Goal: Information Seeking & Learning: Learn about a topic

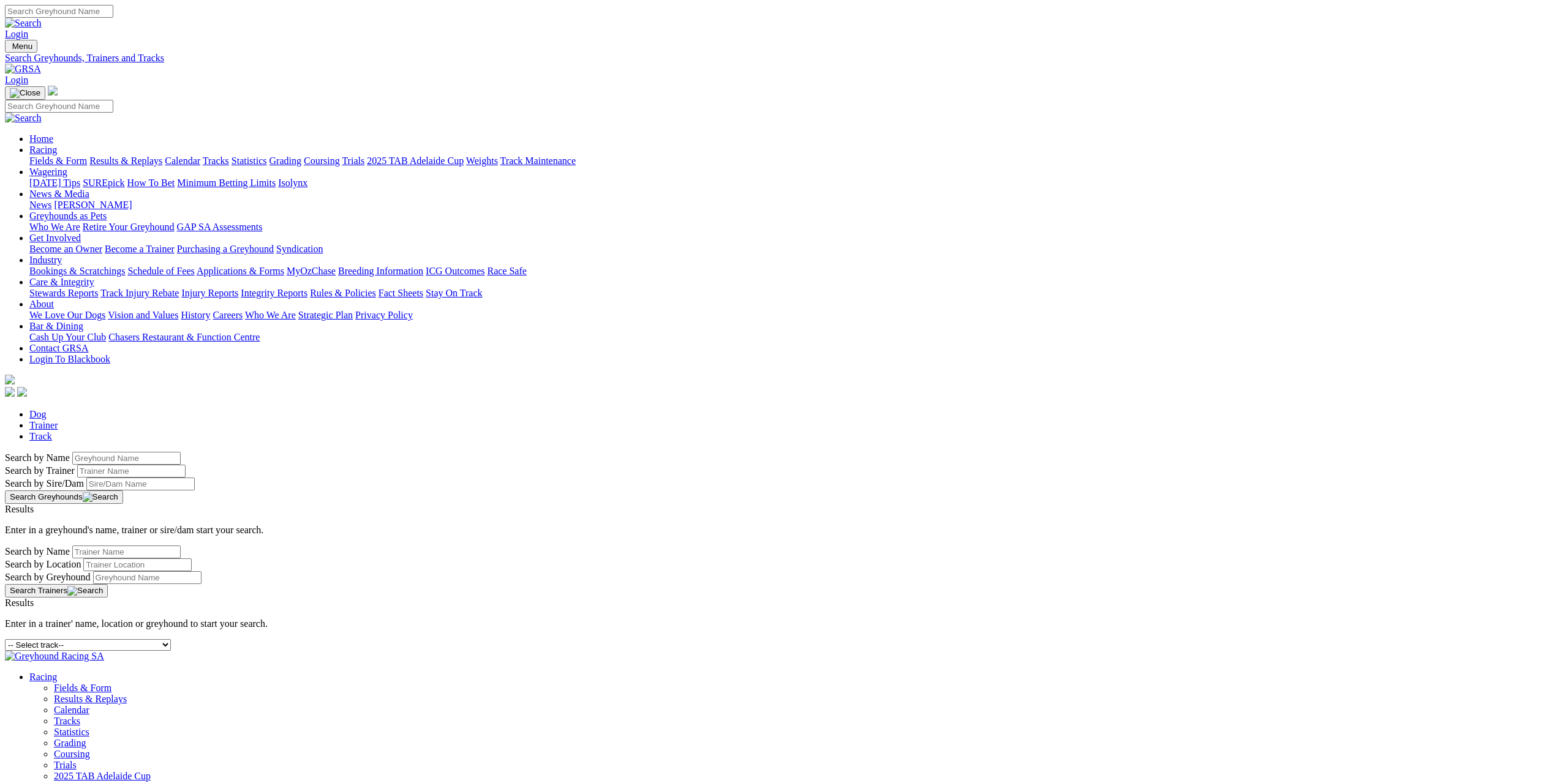
click at [171, 640] on select "-- Select track-- Albion Park Angle Park Ballarat Bathurst Bendigo Broken Hill …" at bounding box center [88, 645] width 166 height 11
select select "gawler"
click at [171, 640] on select "-- Select track-- Albion Park Angle Park Ballarat Bathurst Bendigo Broken Hill …" at bounding box center [88, 645] width 166 height 11
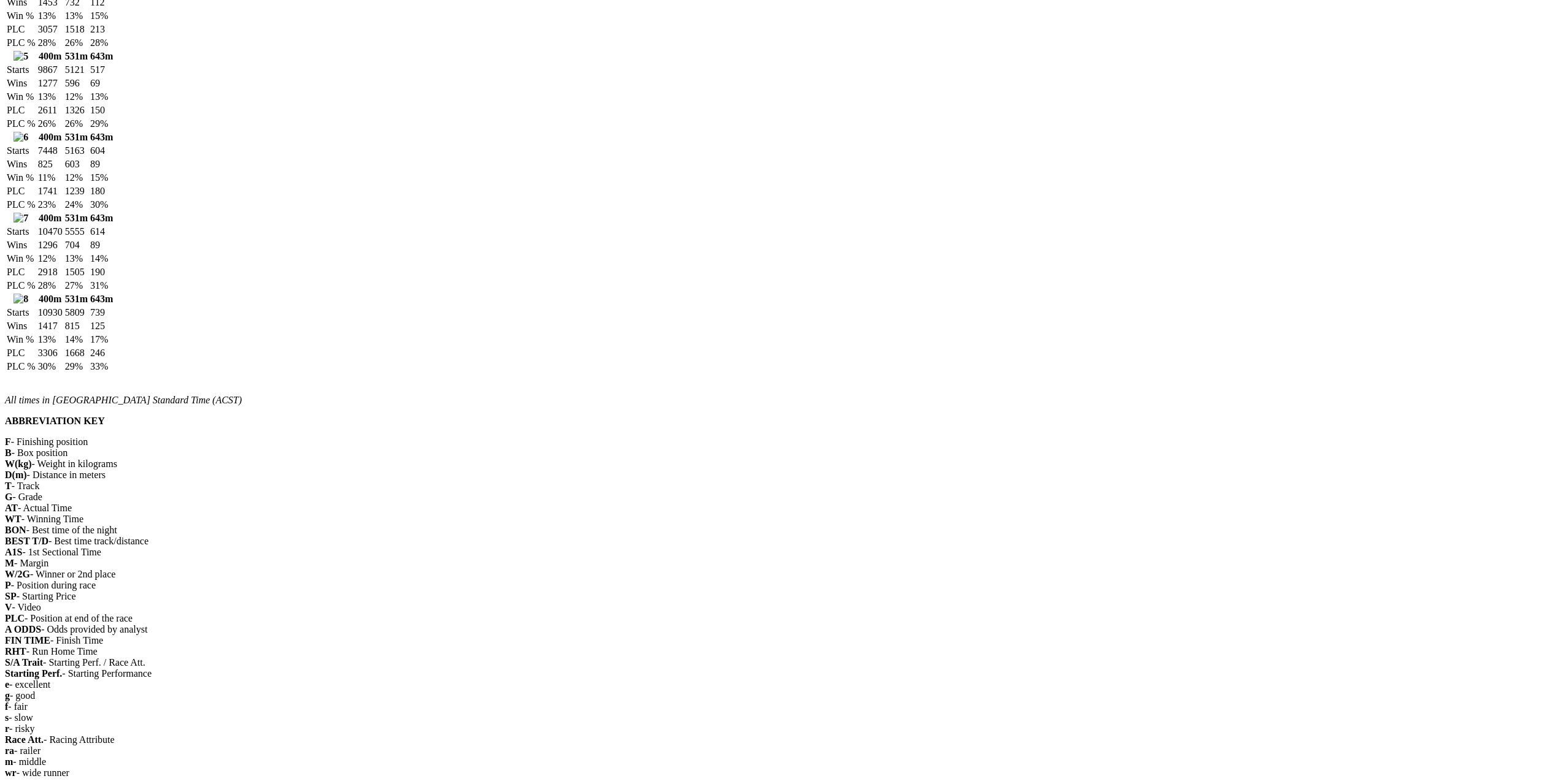
scroll to position [1411, 0]
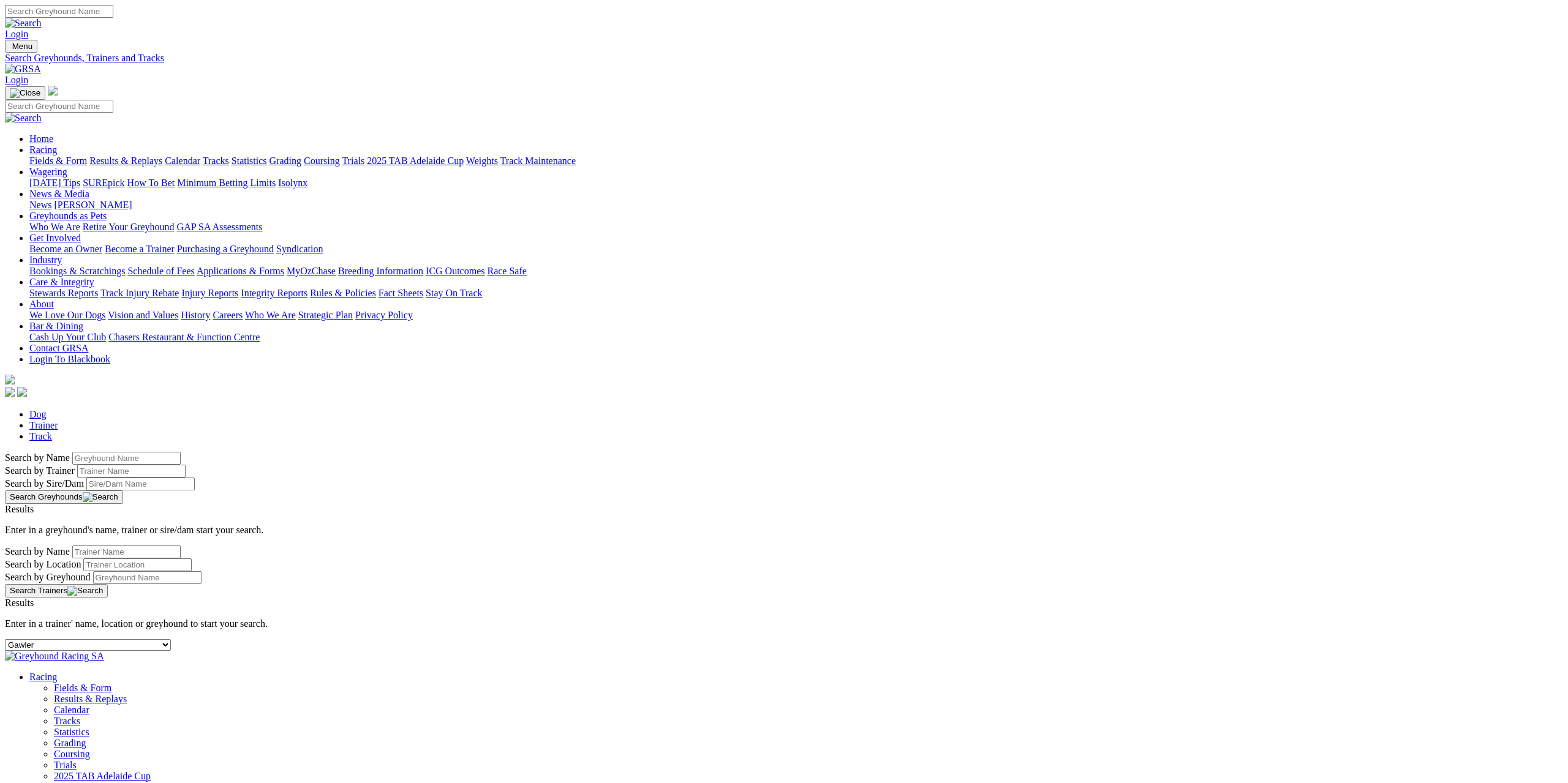
click at [171, 640] on select "-- Select track-- Albion Park Angle Park Ballarat Bathurst Bendigo Broken Hill …" at bounding box center [88, 645] width 166 height 11
select select "grafton"
click at [171, 640] on select "-- Select track-- Albion Park Angle Park Ballarat Bathurst Bendigo Broken Hill …" at bounding box center [88, 645] width 166 height 11
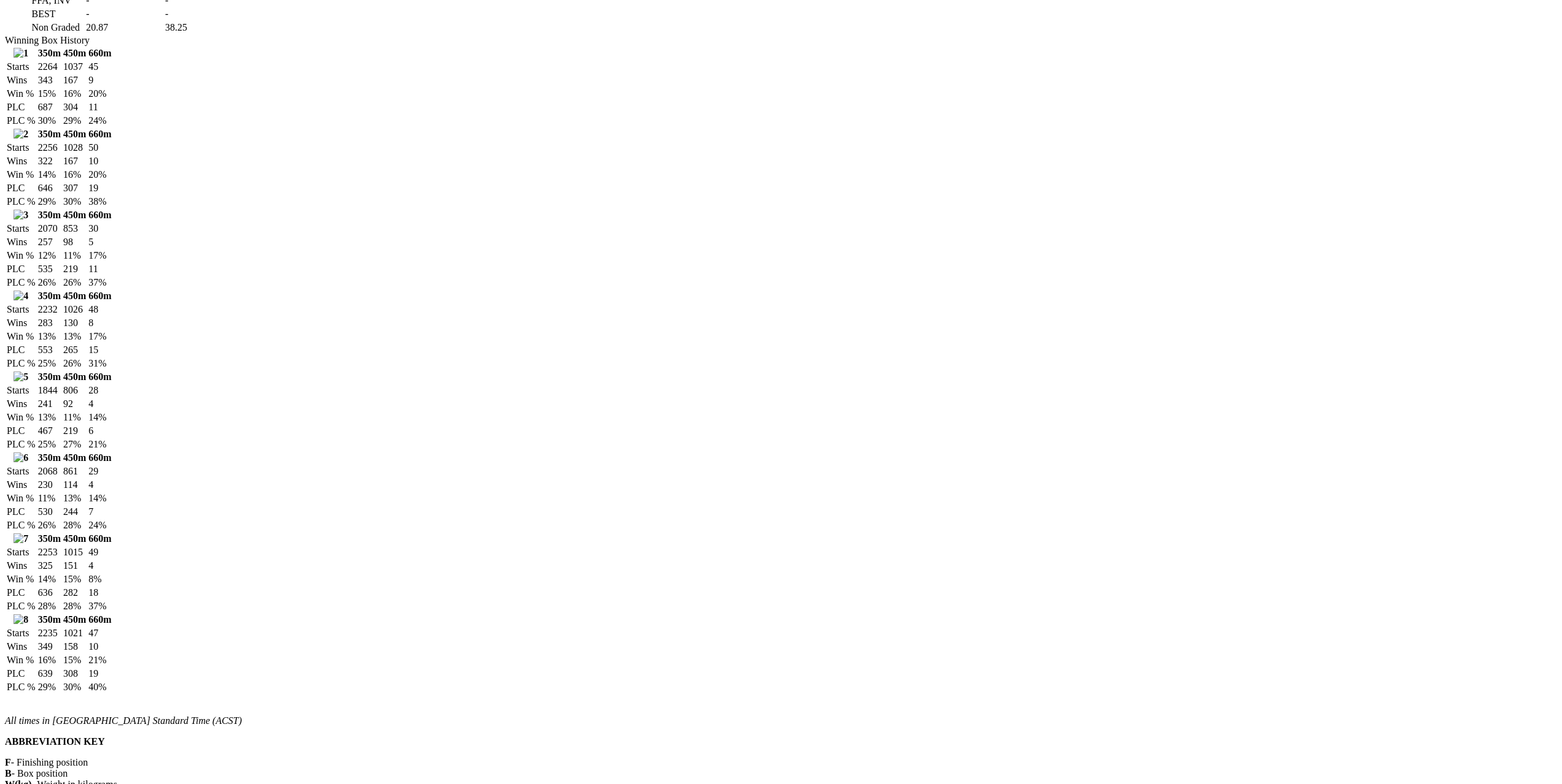
scroll to position [1226, 0]
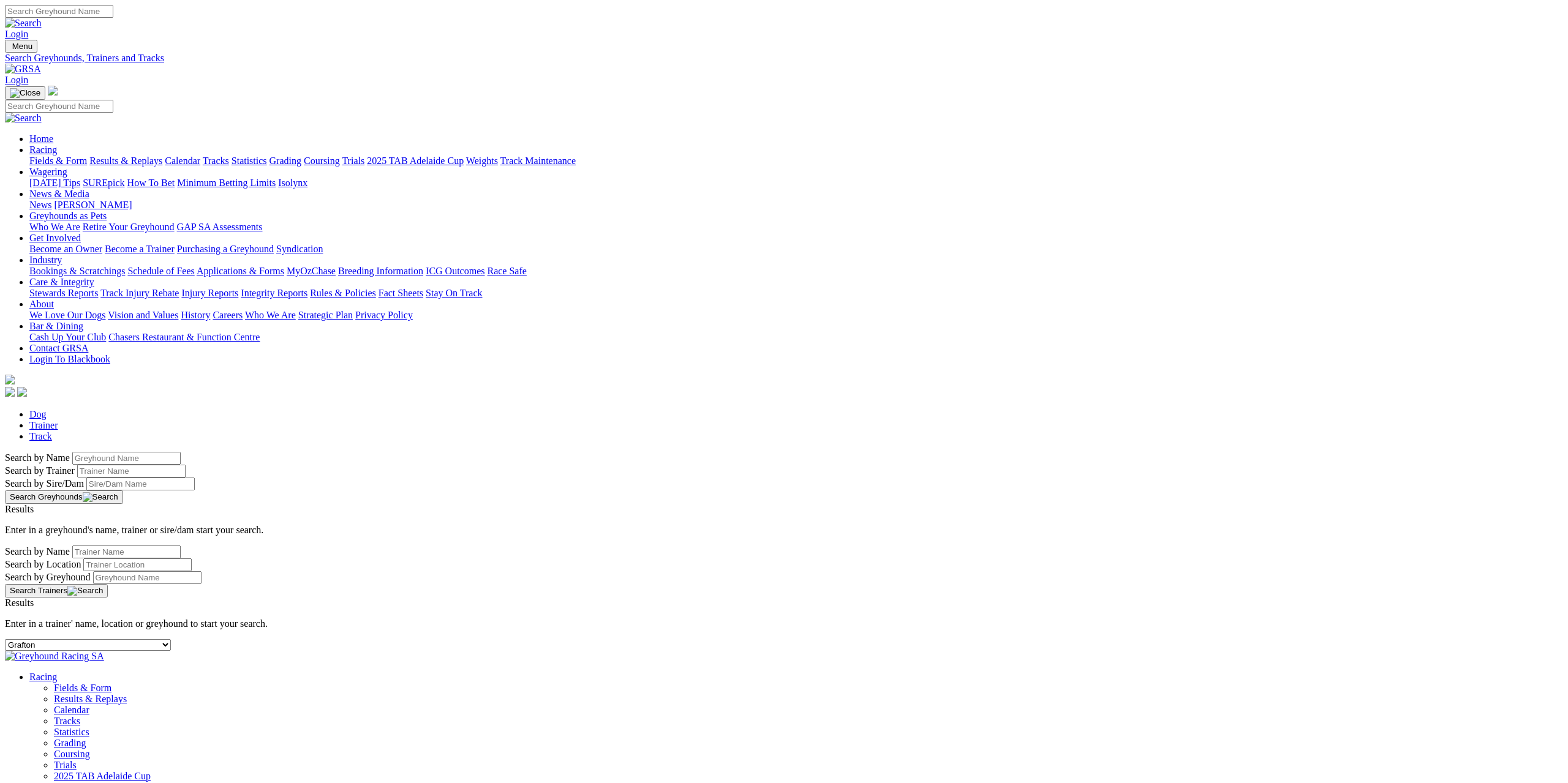
click at [171, 640] on select "-- Select track-- Albion Park Angle Park Ballarat Bathurst Bendigo Broken Hill …" at bounding box center [88, 645] width 166 height 11
select select "sale"
click at [171, 640] on select "-- Select track-- Albion Park Angle Park Ballarat Bathurst Bendigo Broken Hill …" at bounding box center [88, 645] width 166 height 11
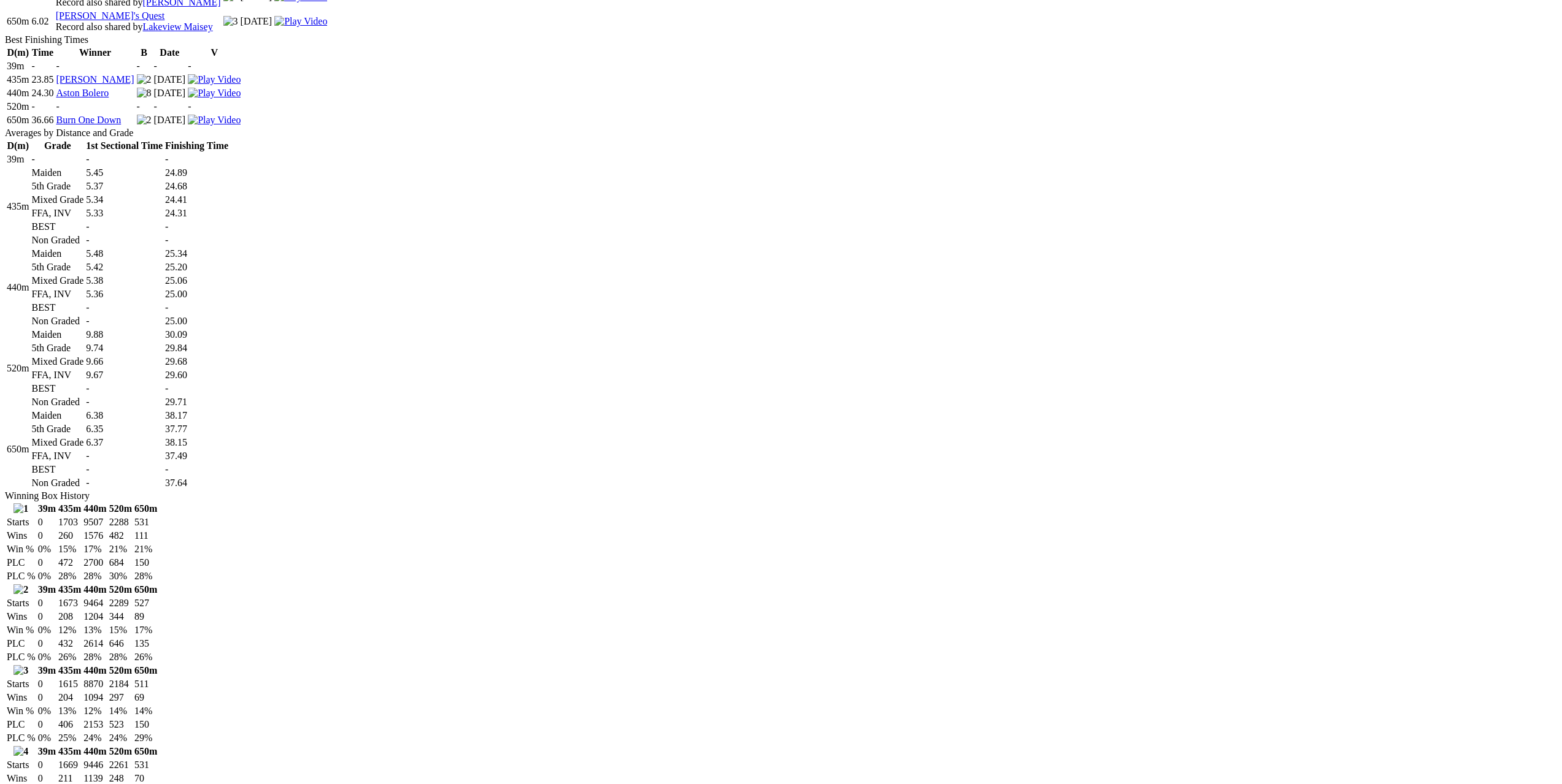
scroll to position [552, 0]
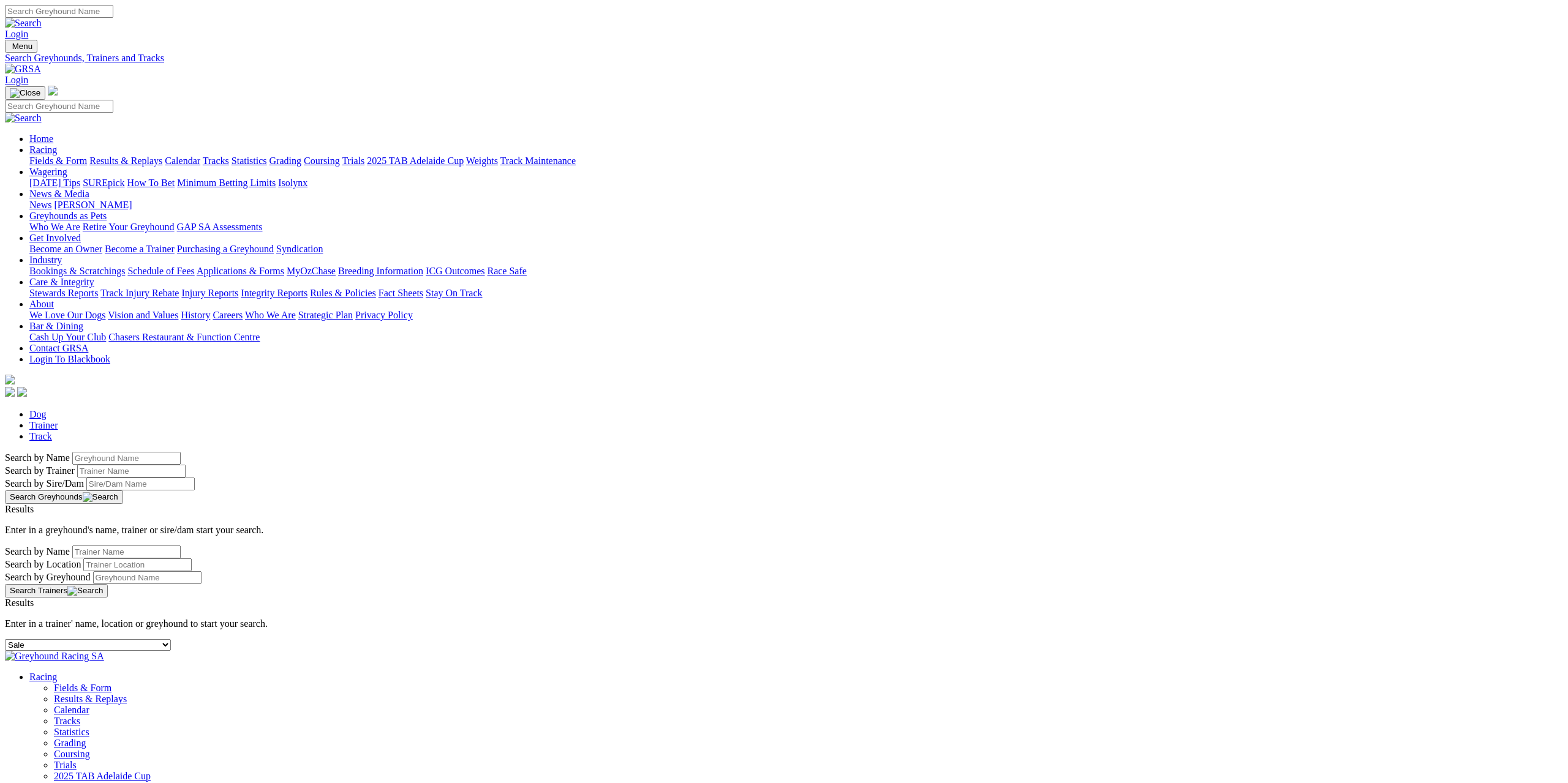
click at [171, 640] on select "-- Select track-- Albion Park Angle Park Ballarat Bathurst Bendigo Broken Hill …" at bounding box center [88, 645] width 166 height 11
select select "broken-hill"
click at [171, 640] on select "-- Select track-- Albion Park Angle Park Ballarat Bathurst Bendigo Broken Hill …" at bounding box center [88, 645] width 166 height 11
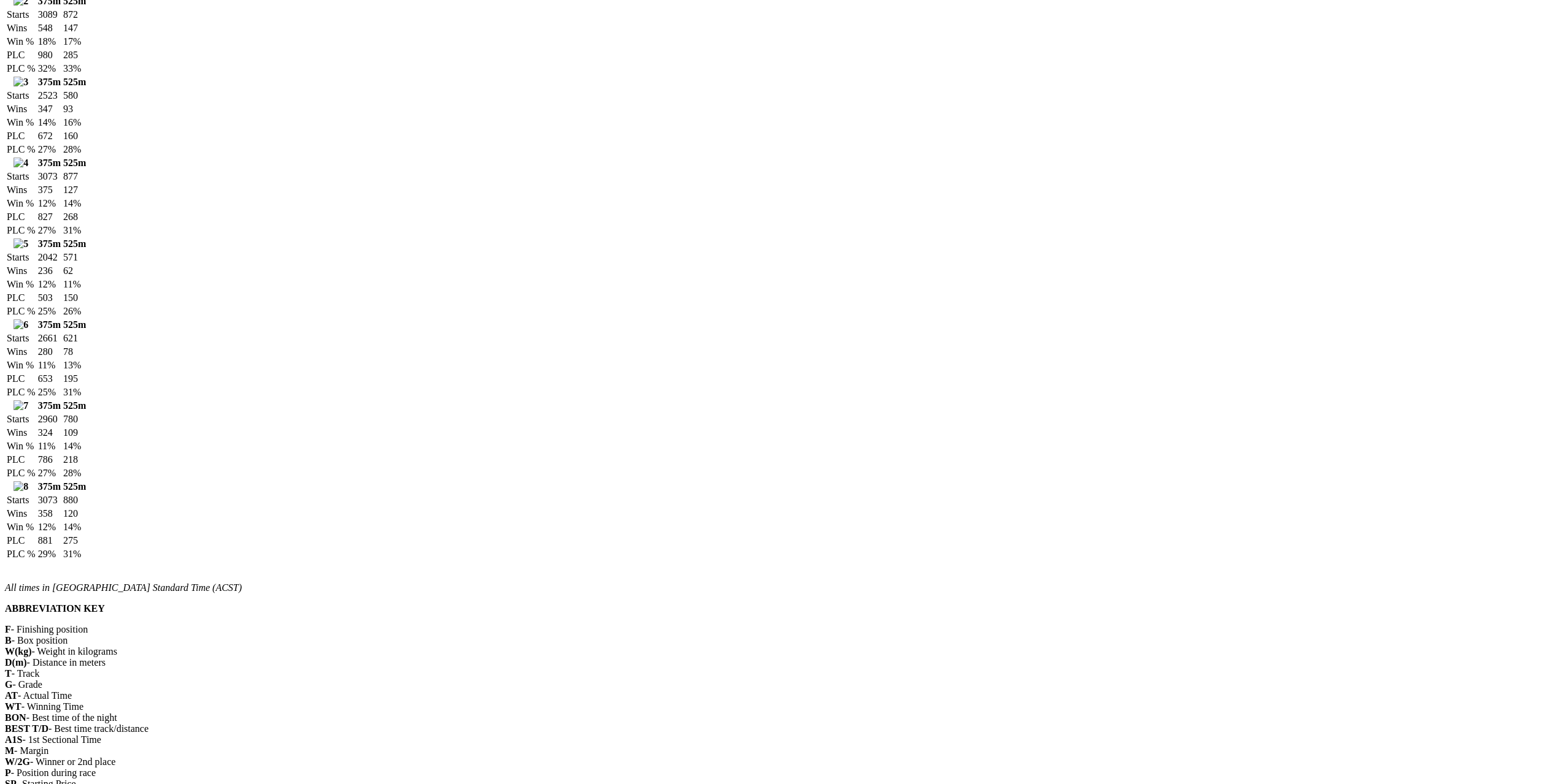
scroll to position [552, 0]
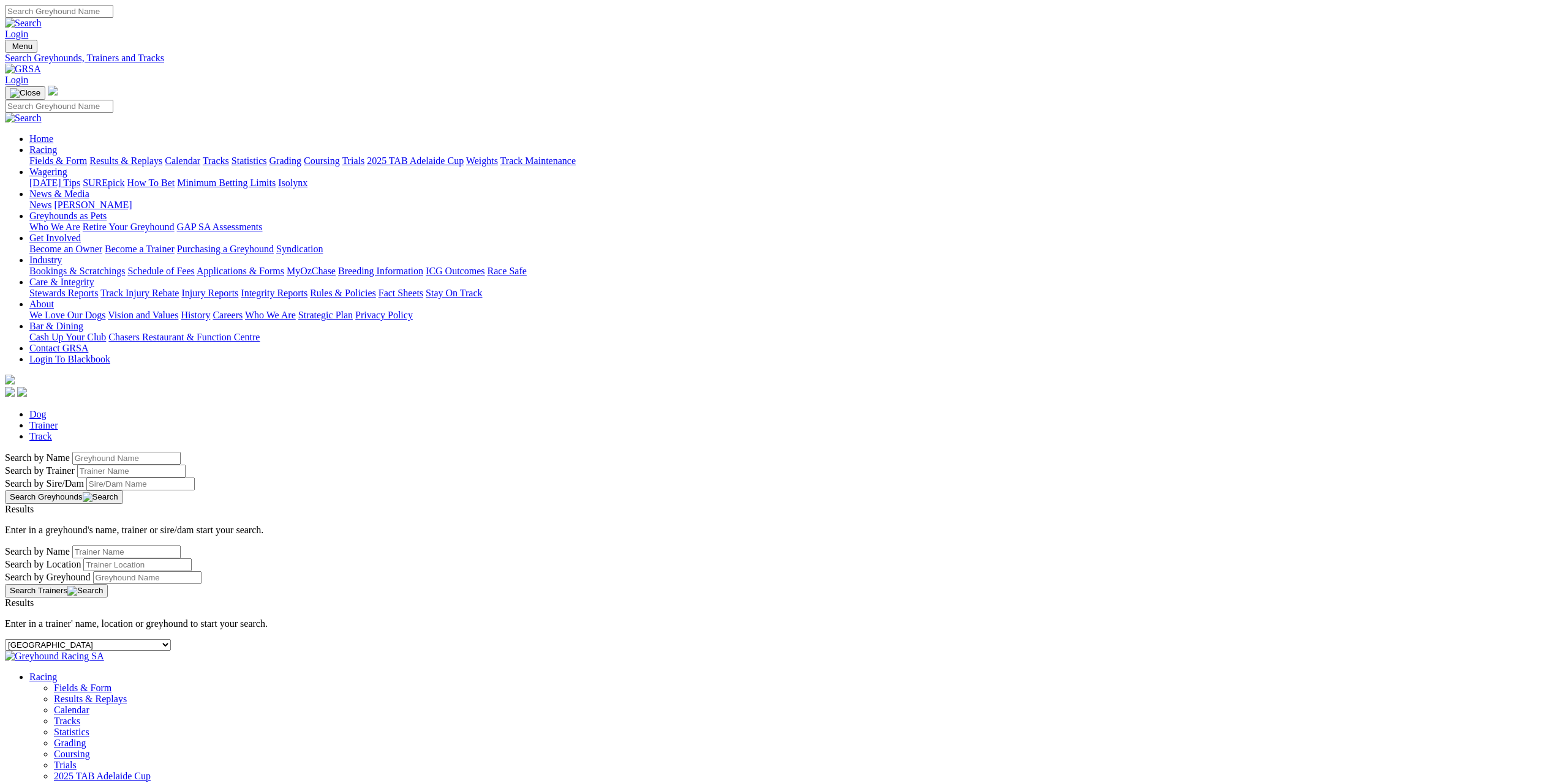
click at [171, 640] on select "-- Select track-- [GEOGRAPHIC_DATA] [GEOGRAPHIC_DATA] [GEOGRAPHIC_DATA] [GEOGRA…" at bounding box center [88, 645] width 166 height 11
select select "richmond"
click at [171, 640] on select "-- Select track-- Albion Park Angle Park Ballarat Bathurst Bendigo Broken Hill …" at bounding box center [88, 645] width 166 height 11
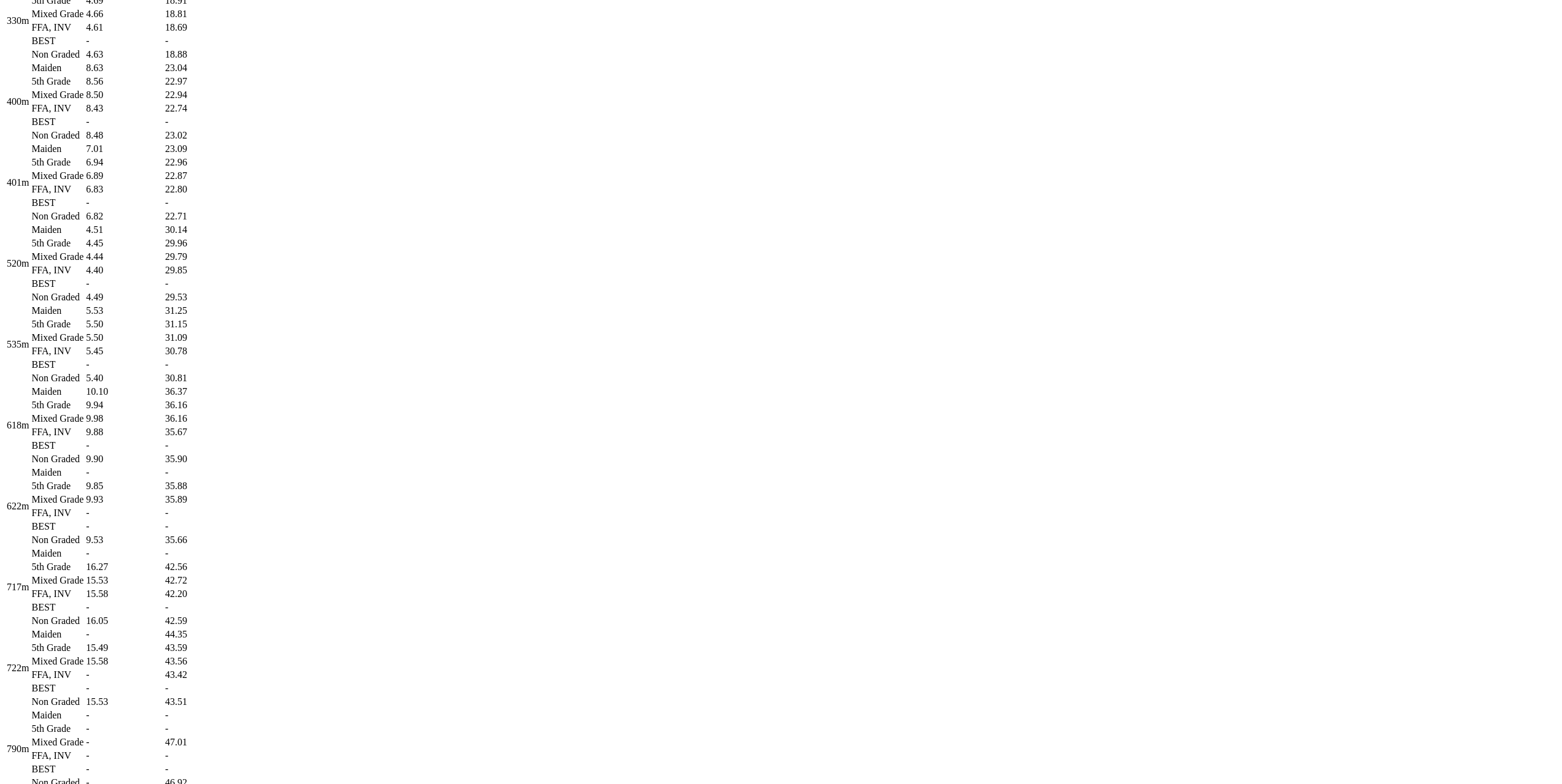
scroll to position [674, 0]
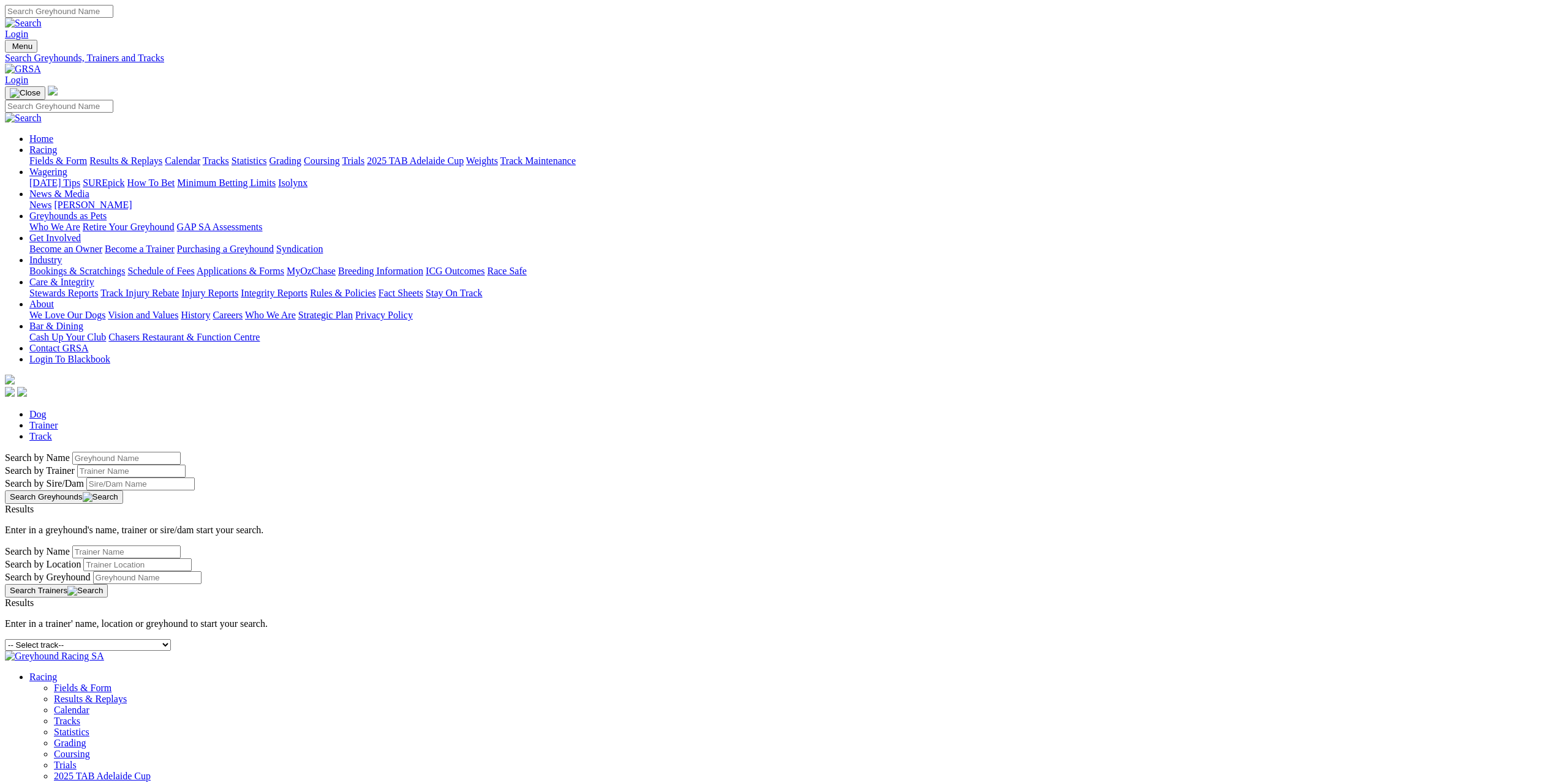
select select "darwin"
click at [171, 640] on select "-- Select track-- [GEOGRAPHIC_DATA] [GEOGRAPHIC_DATA] [GEOGRAPHIC_DATA] [GEOGRA…" at bounding box center [88, 645] width 166 height 11
click at [52, 431] on link "Track" at bounding box center [41, 437] width 23 height 10
click at [171, 640] on select "-- Select track-- Albion Park Angle Park Ballarat Bathurst Bendigo Broken Hill …" at bounding box center [88, 645] width 166 height 11
select select "sale"
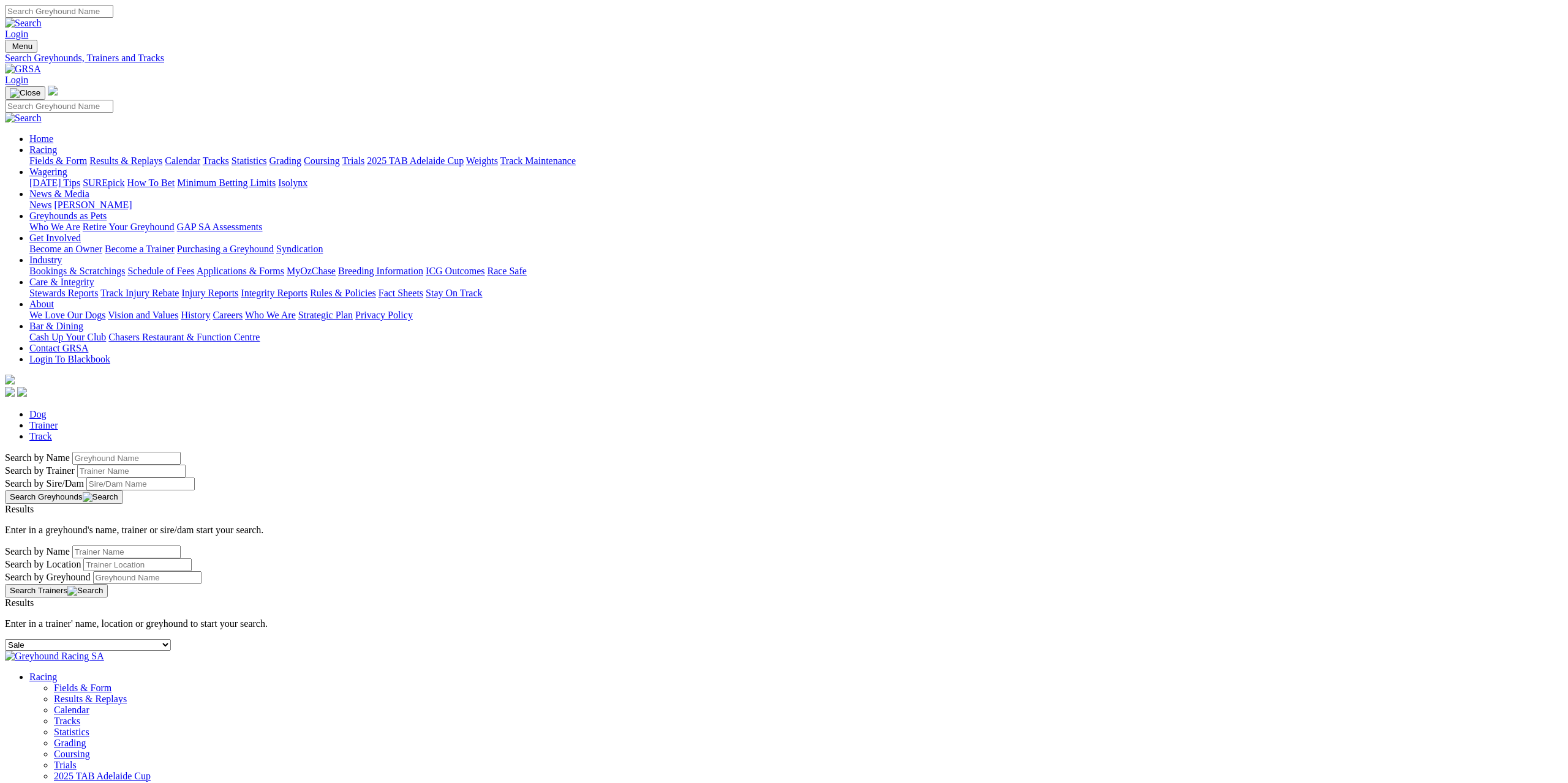
click at [171, 640] on select "-- Select track-- Albion Park Angle Park Ballarat Bathurst Bendigo Broken Hill …" at bounding box center [88, 645] width 166 height 11
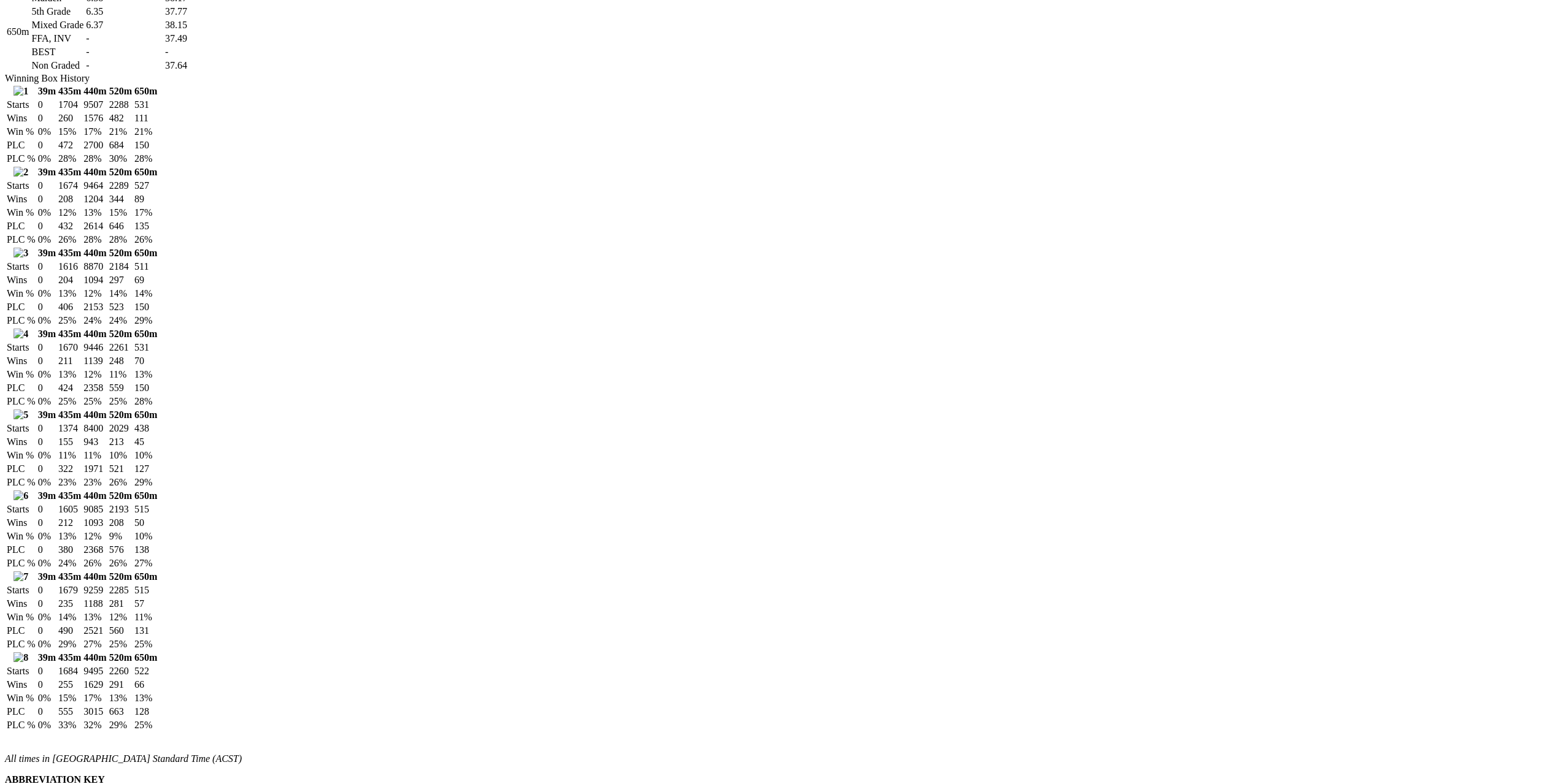
scroll to position [981, 0]
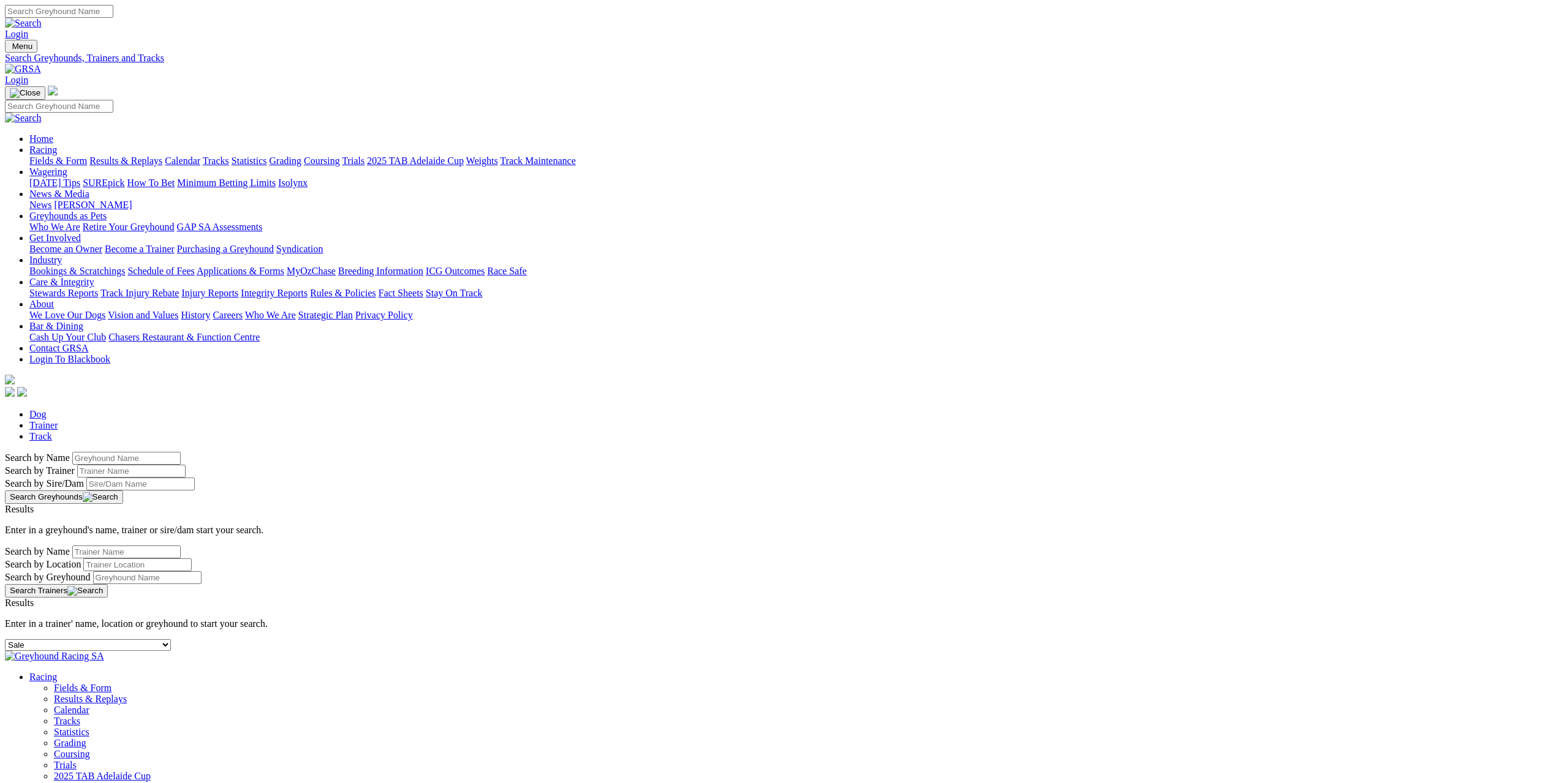
click at [459, 640] on div "-- Select track-- [GEOGRAPHIC_DATA] [GEOGRAPHIC_DATA] [GEOGRAPHIC_DATA] [GEOGRA…" at bounding box center [784, 645] width 1558 height 11
click at [171, 640] on select "-- Select track-- [GEOGRAPHIC_DATA] [GEOGRAPHIC_DATA] [GEOGRAPHIC_DATA] [GEOGRA…" at bounding box center [88, 645] width 166 height 11
select select "broken-hill"
click at [171, 640] on select "-- Select track-- Albion Park Angle Park Ballarat Bathurst Bendigo Broken Hill …" at bounding box center [88, 645] width 166 height 11
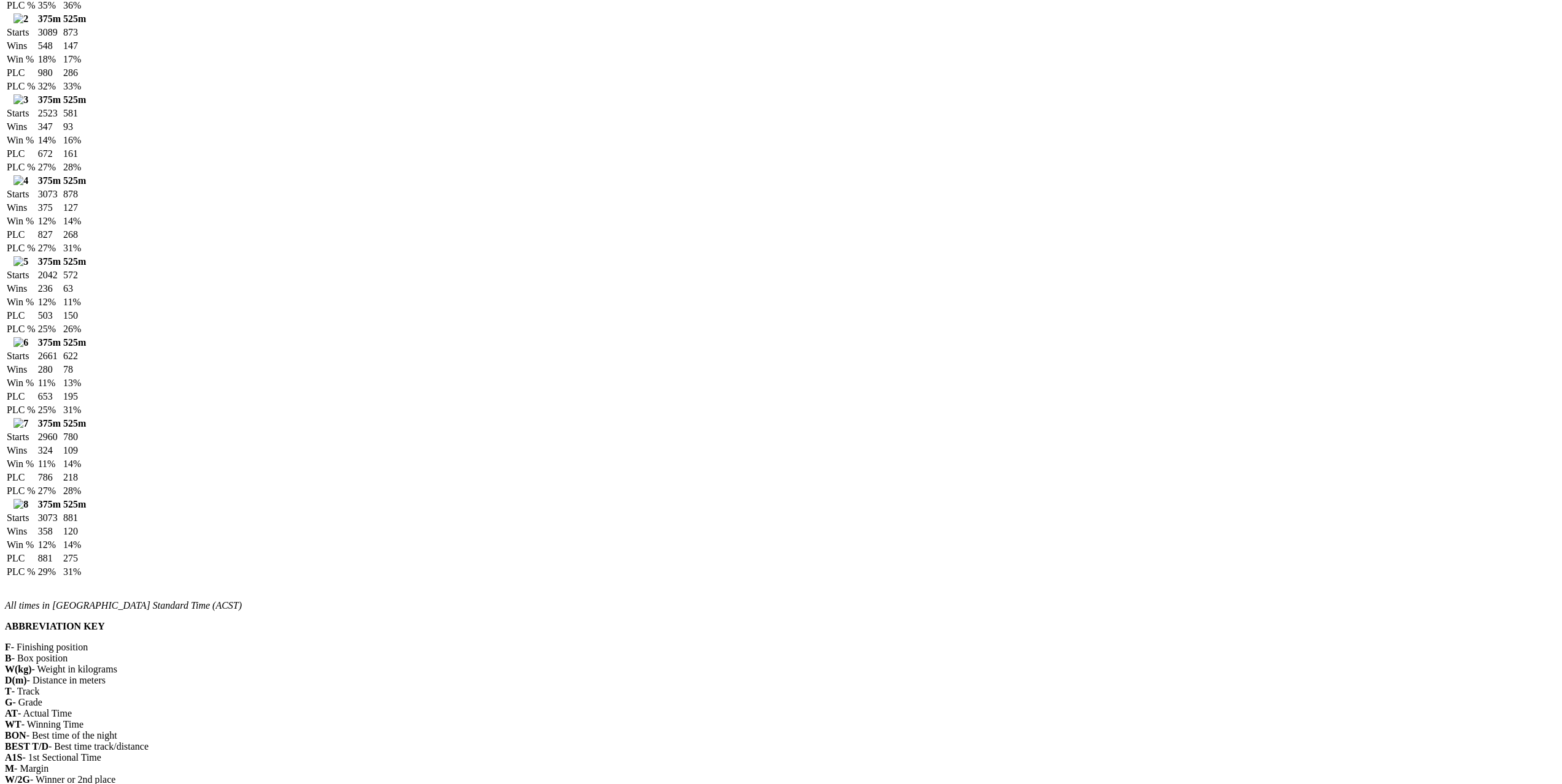
scroll to position [429, 0]
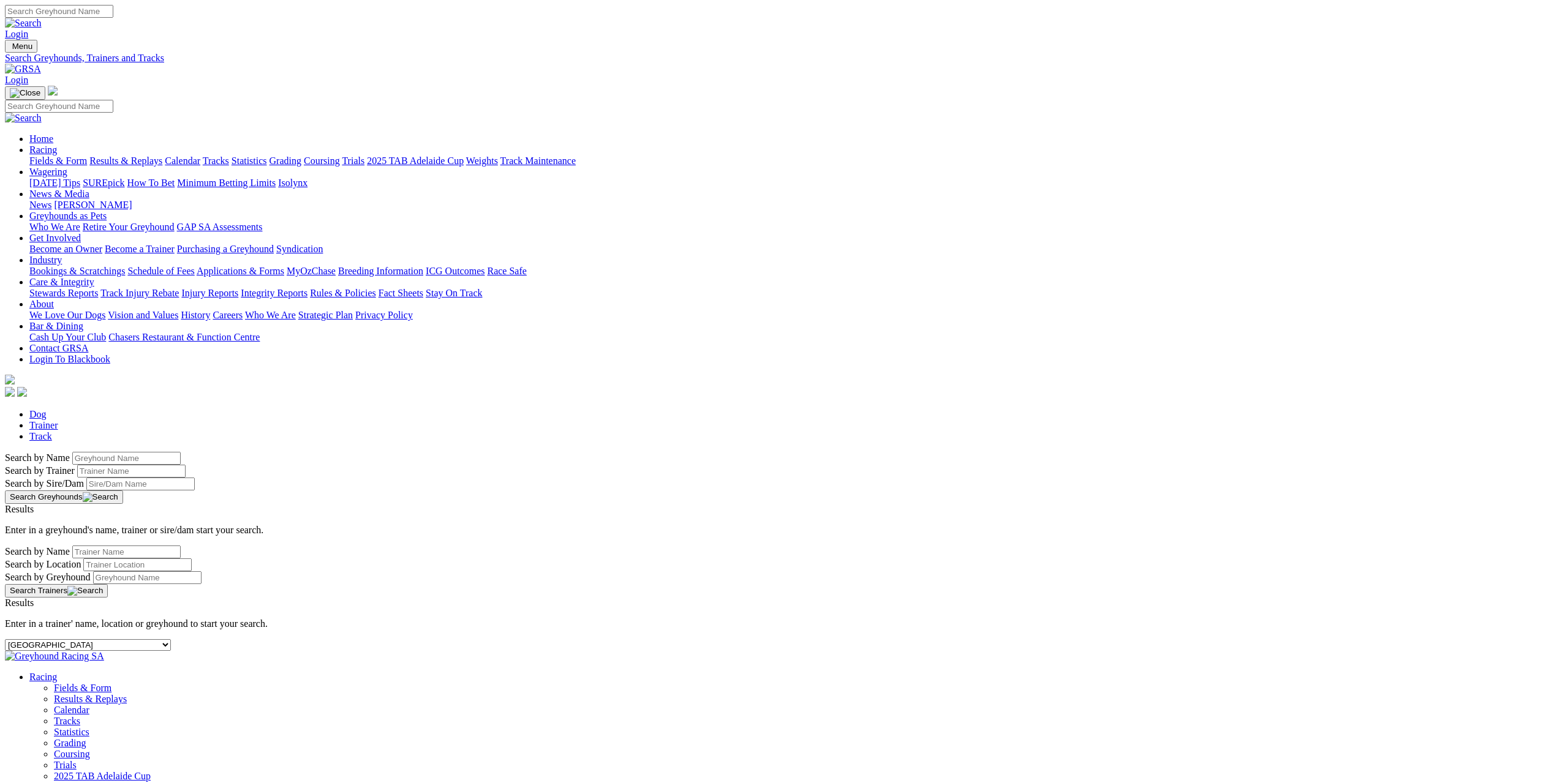
click at [171, 640] on select "-- Select track-- Albion Park Angle Park Ballarat Bathurst Bendigo Broken Hill …" at bounding box center [88, 645] width 166 height 11
select select "richmond"
click at [171, 640] on select "-- Select track-- [GEOGRAPHIC_DATA] [GEOGRAPHIC_DATA] [GEOGRAPHIC_DATA] [GEOGRA…" at bounding box center [88, 645] width 166 height 11
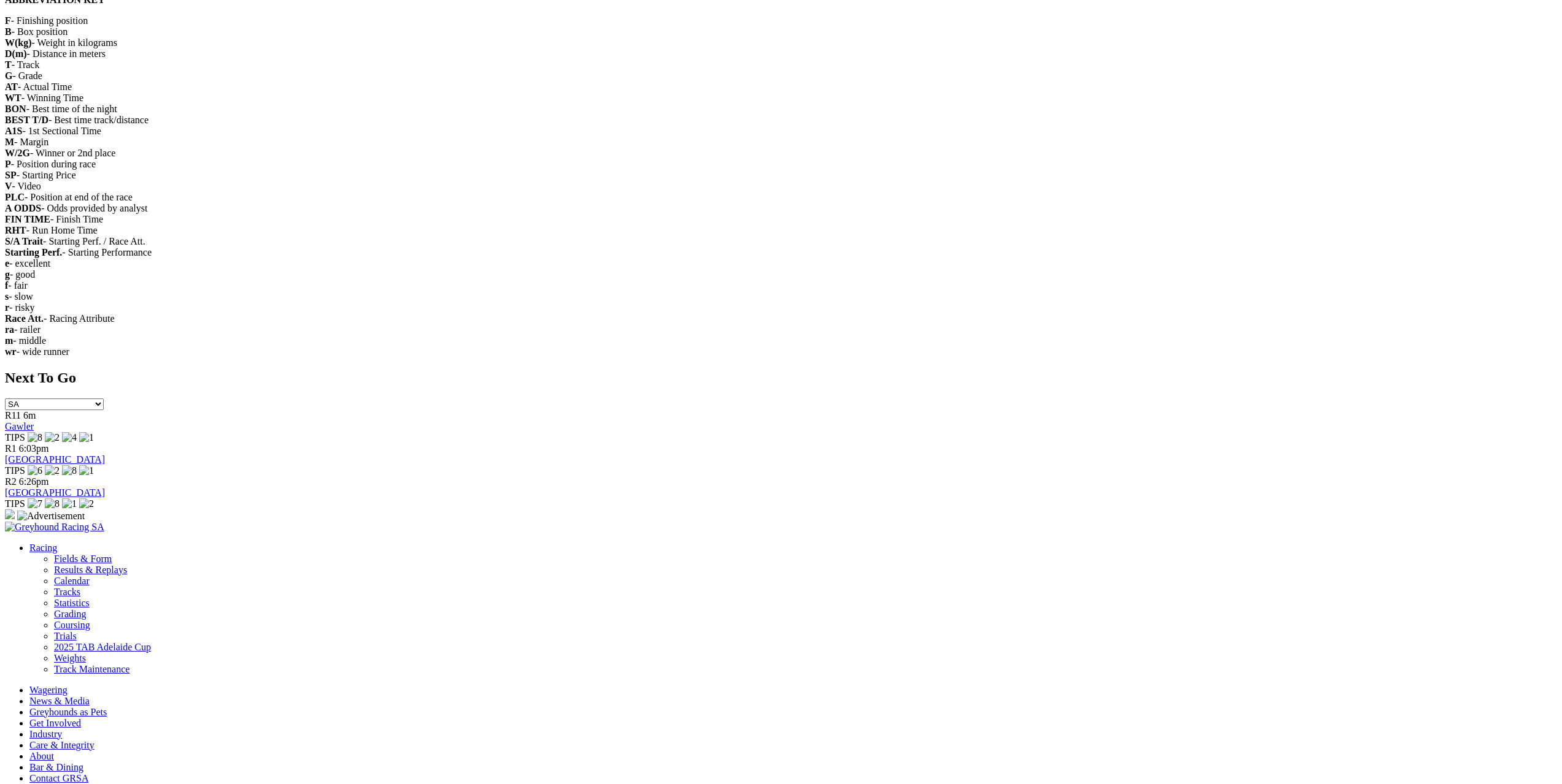
scroll to position [2760, 0]
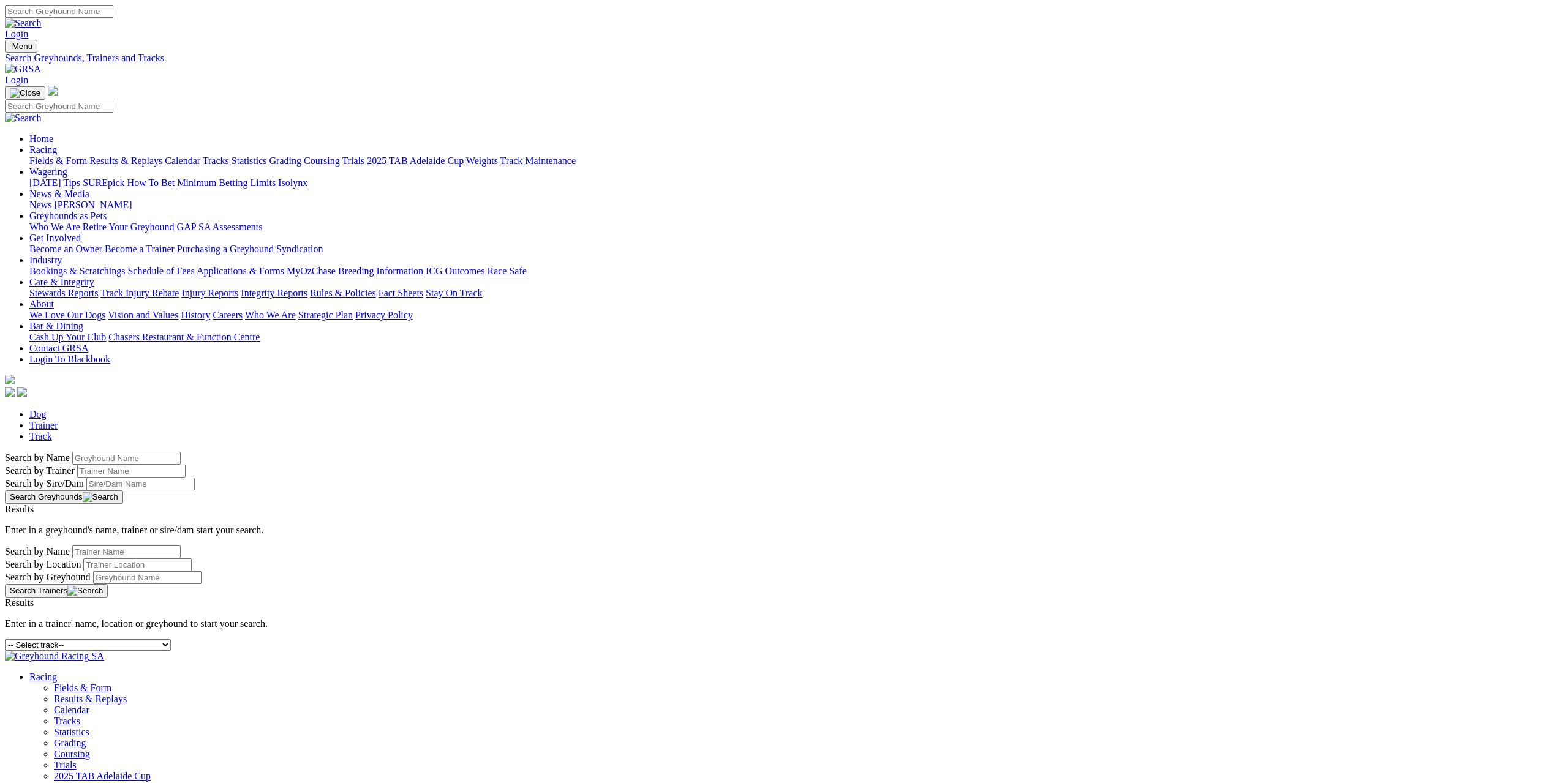
click at [171, 640] on select "-- Select track-- Albion Park Angle Park Ballarat Bathurst Bendigo Broken Hill …" at bounding box center [88, 645] width 166 height 11
select select "gawler"
click at [171, 640] on select "-- Select track-- Albion Park Angle Park Ballarat Bathurst Bendigo Broken Hill …" at bounding box center [88, 645] width 166 height 11
click at [171, 640] on select "-- Select track-- [GEOGRAPHIC_DATA] [GEOGRAPHIC_DATA] [GEOGRAPHIC_DATA] [GEOGRA…" at bounding box center [88, 645] width 166 height 11
select select "darwin"
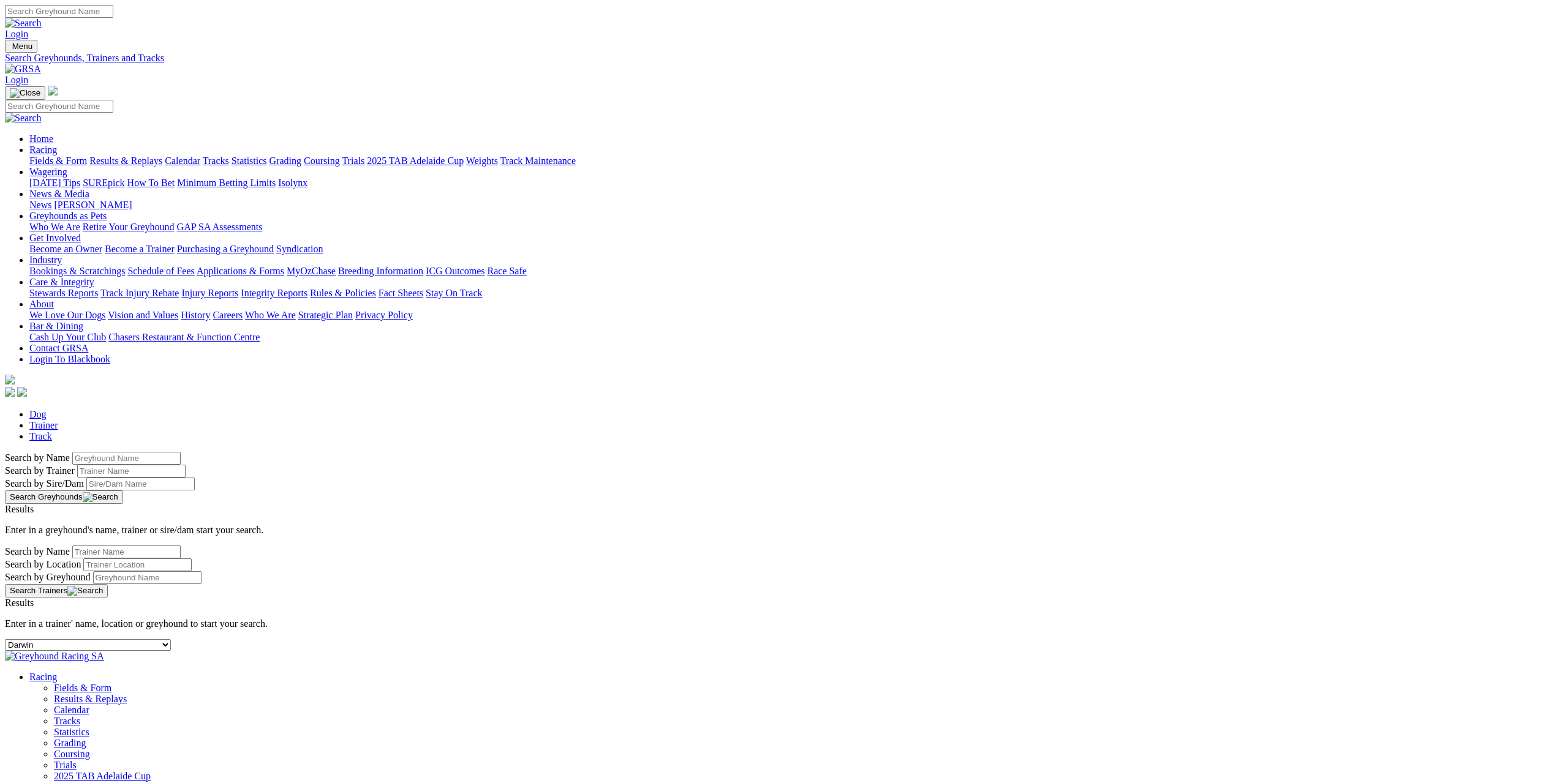
click at [171, 640] on select "-- Select track-- [GEOGRAPHIC_DATA] [GEOGRAPHIC_DATA] [GEOGRAPHIC_DATA] [GEOGRA…" at bounding box center [88, 645] width 166 height 11
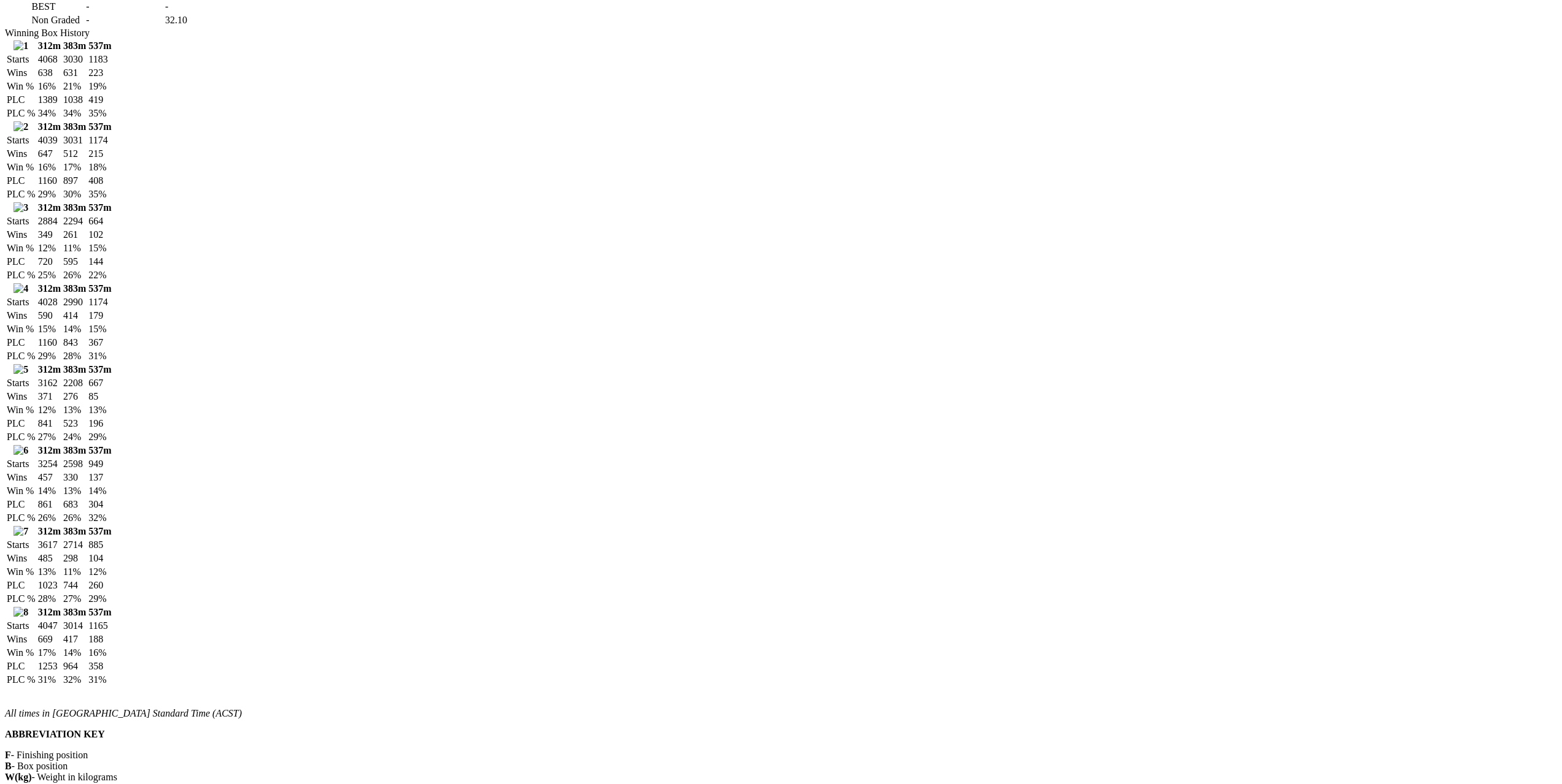
scroll to position [1226, 0]
